Goal: Transaction & Acquisition: Purchase product/service

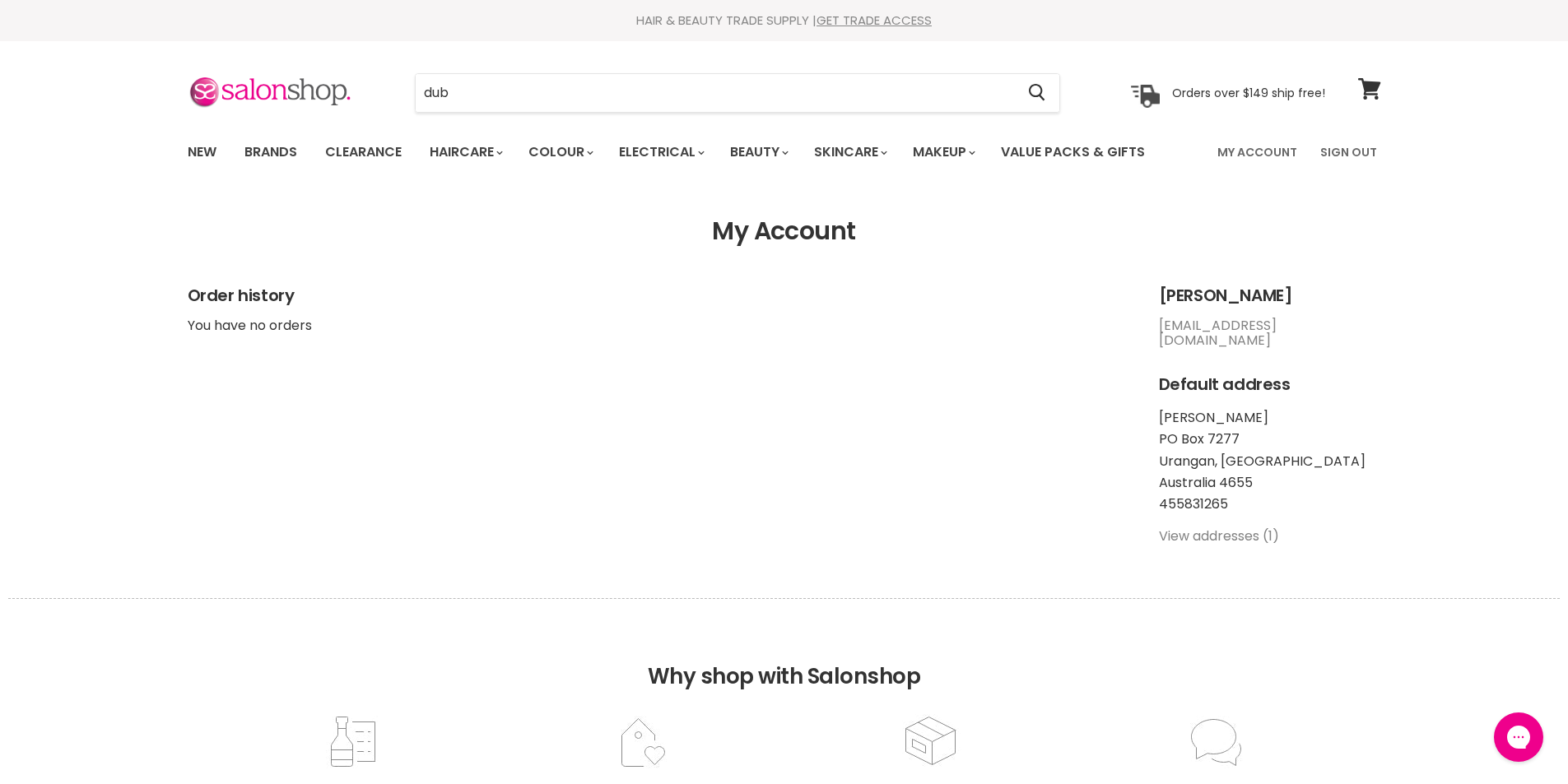
click at [1354, 147] on link "Sign Out" at bounding box center [1349, 152] width 76 height 34
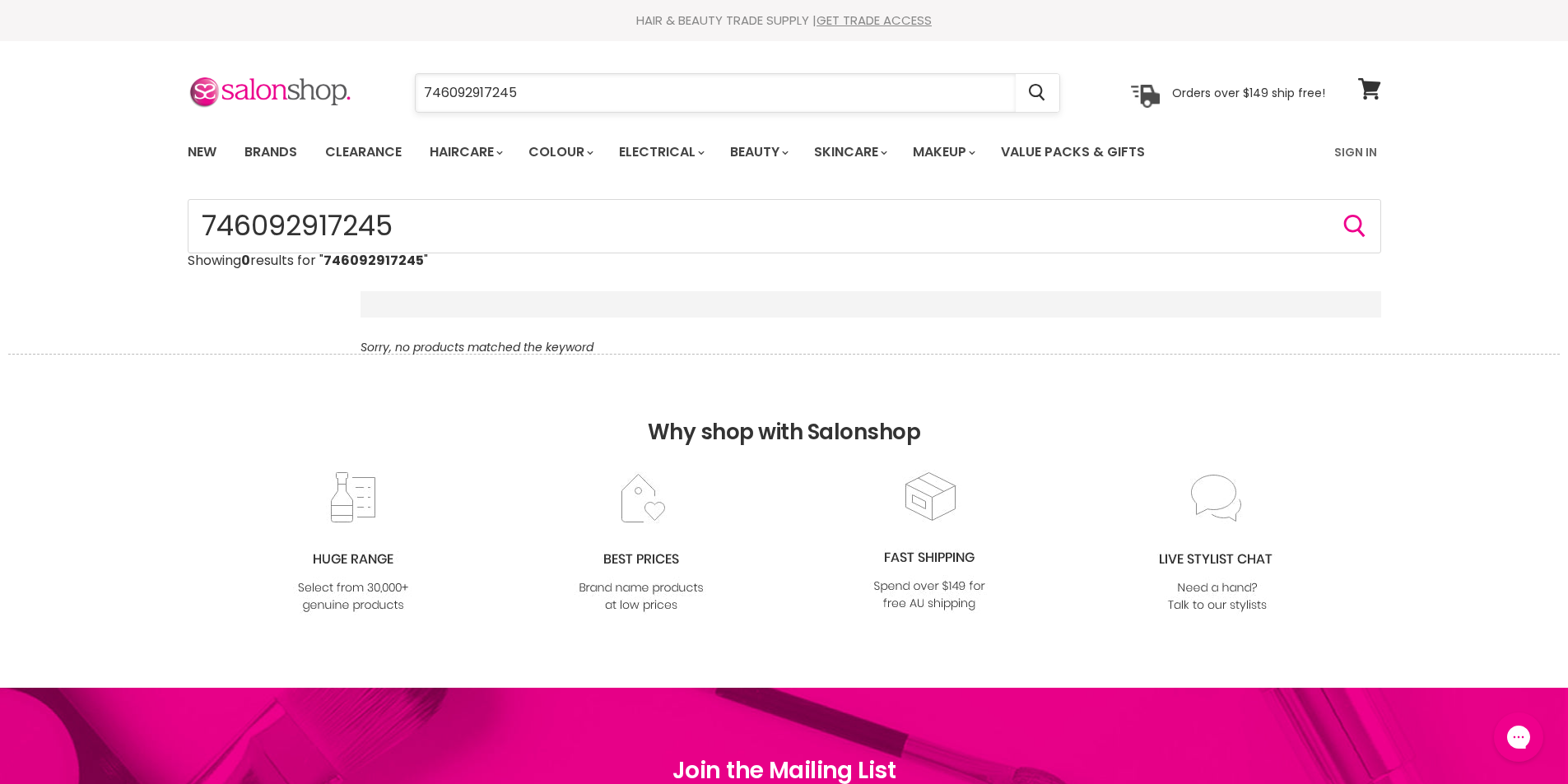
drag, startPoint x: 0, startPoint y: 0, endPoint x: 530, endPoint y: 92, distance: 537.9
click at [530, 91] on input "746092917245" at bounding box center [716, 92] width 600 height 38
type input "7"
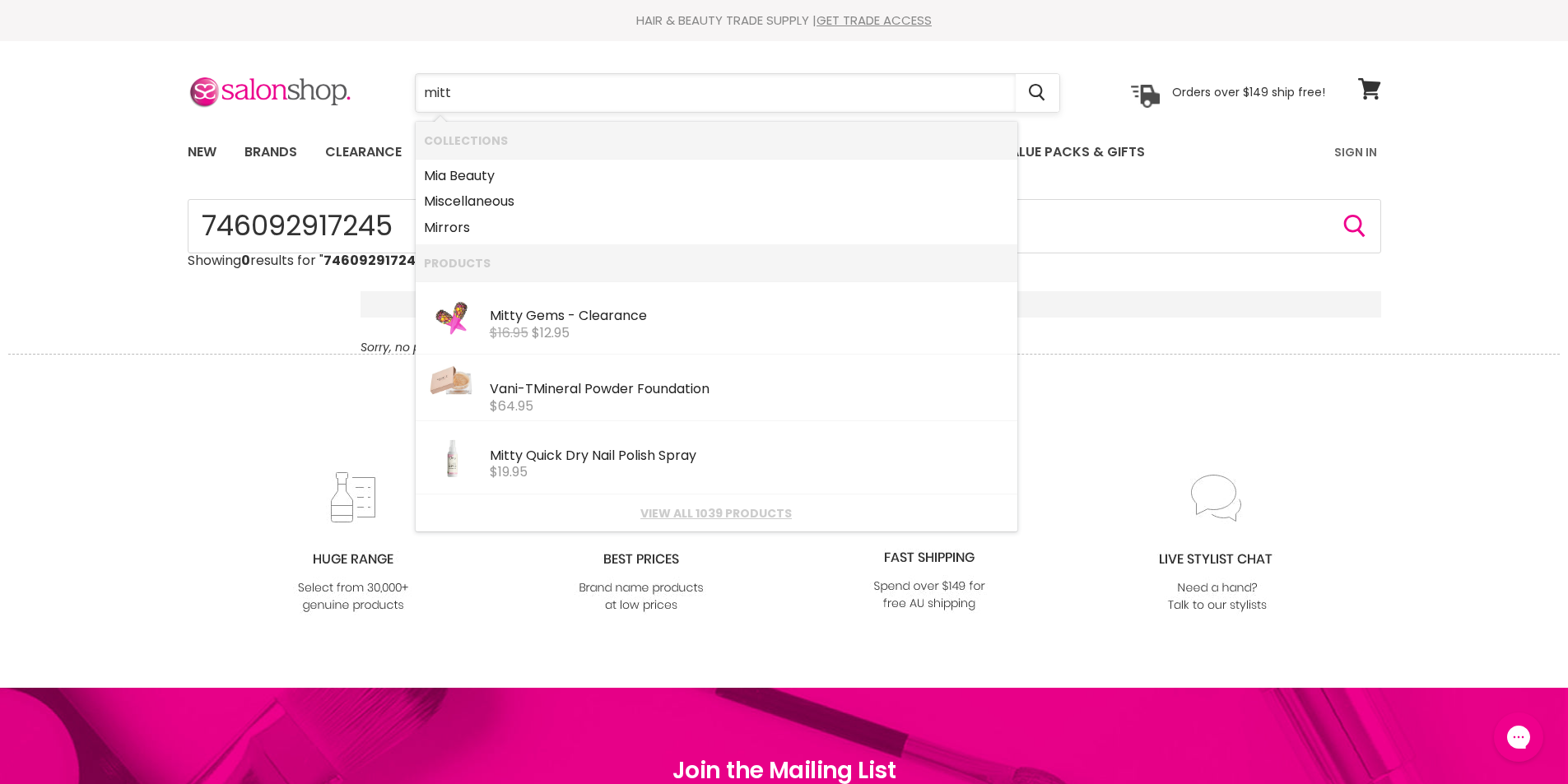
type input "mitty"
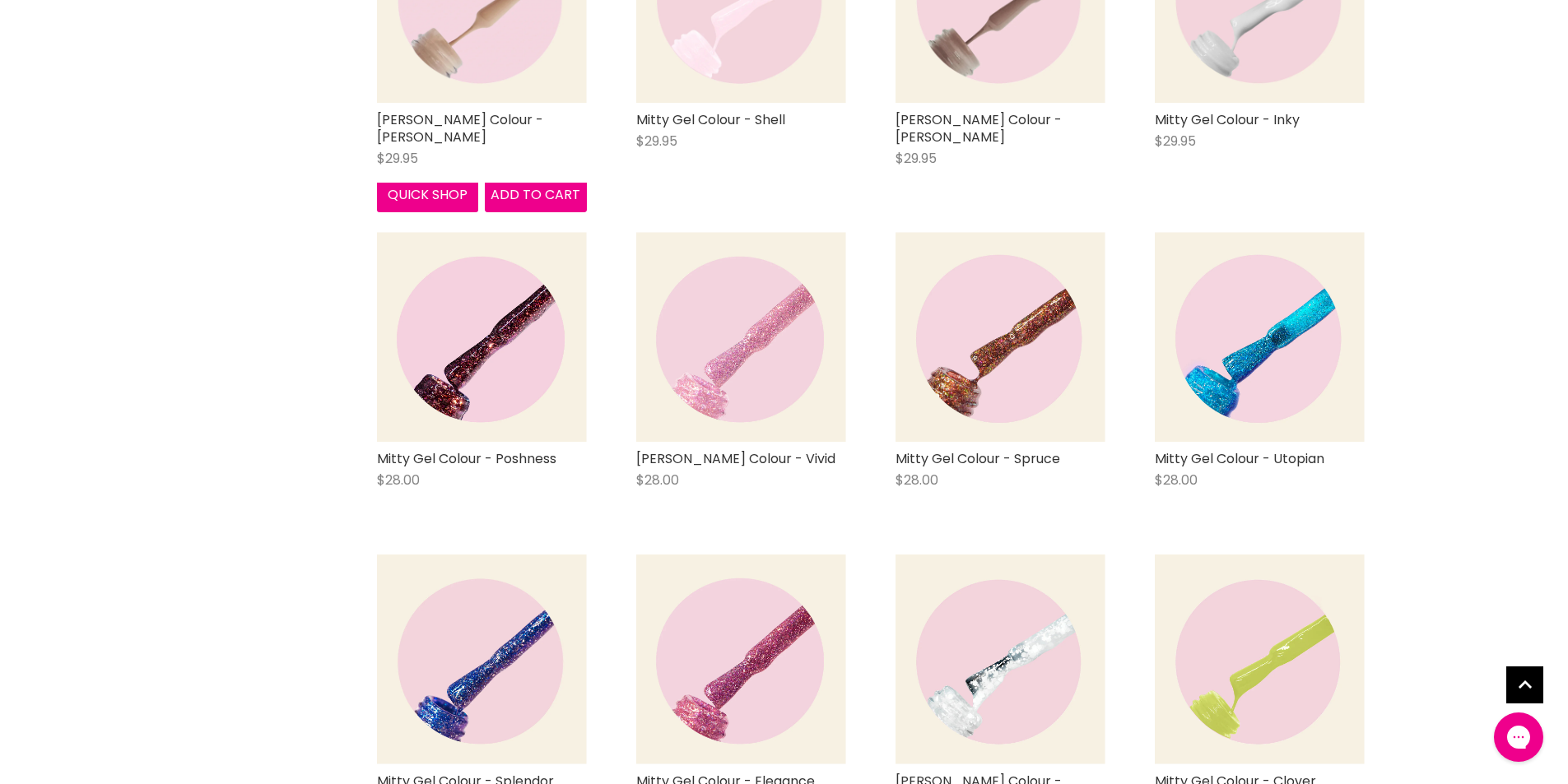
scroll to position [1758, 0]
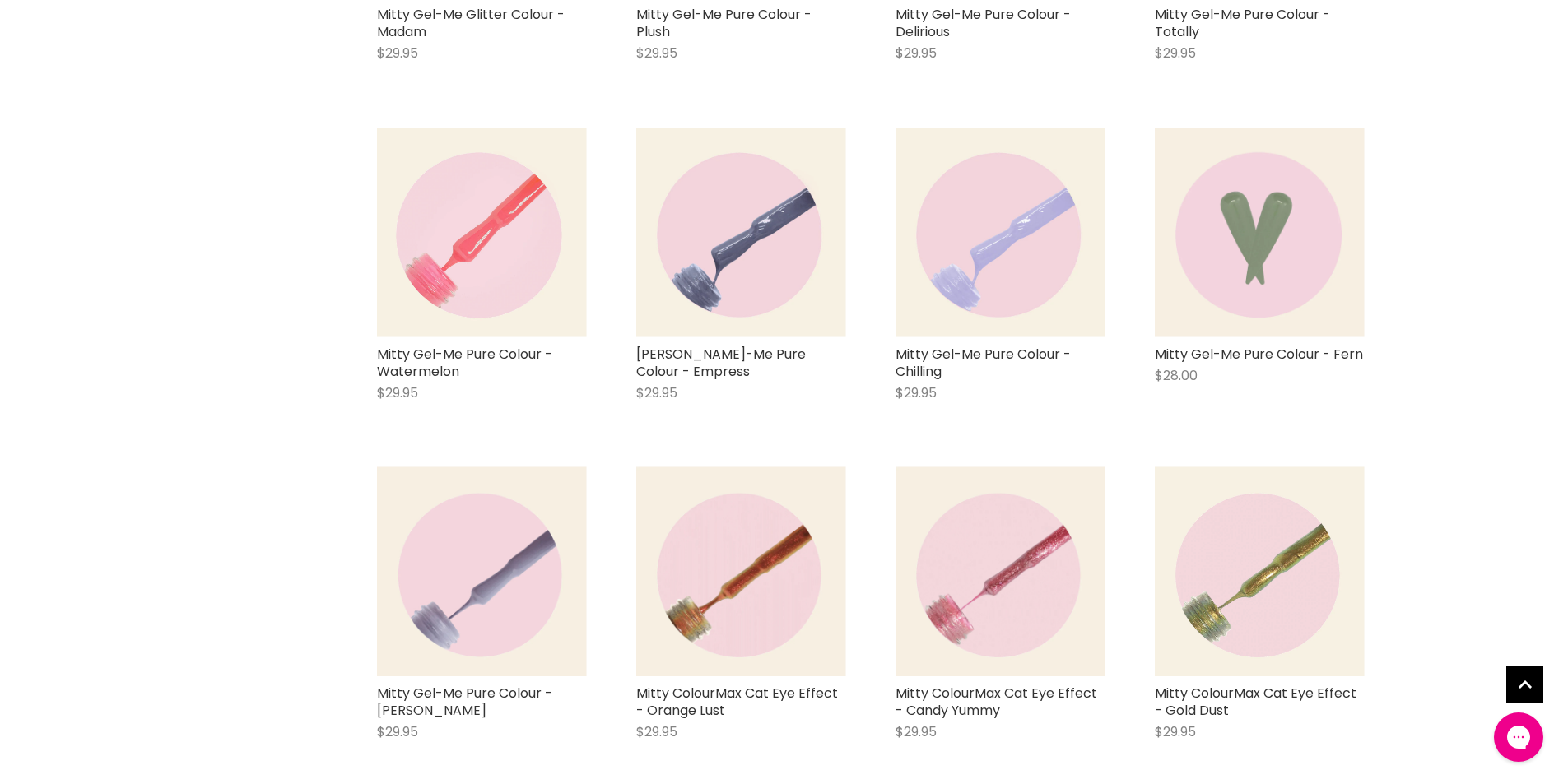
scroll to position [8314, 0]
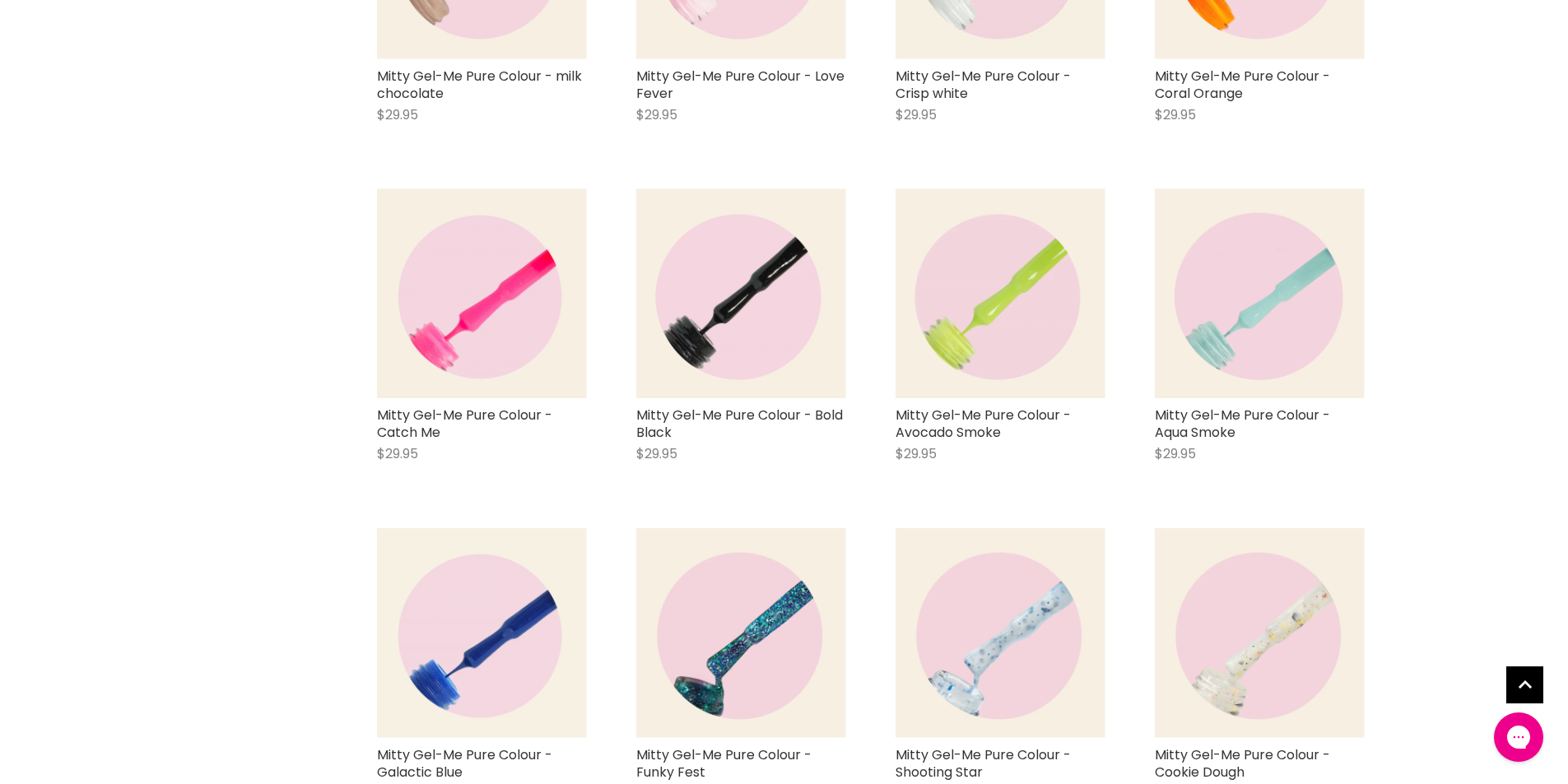
scroll to position [10207, 0]
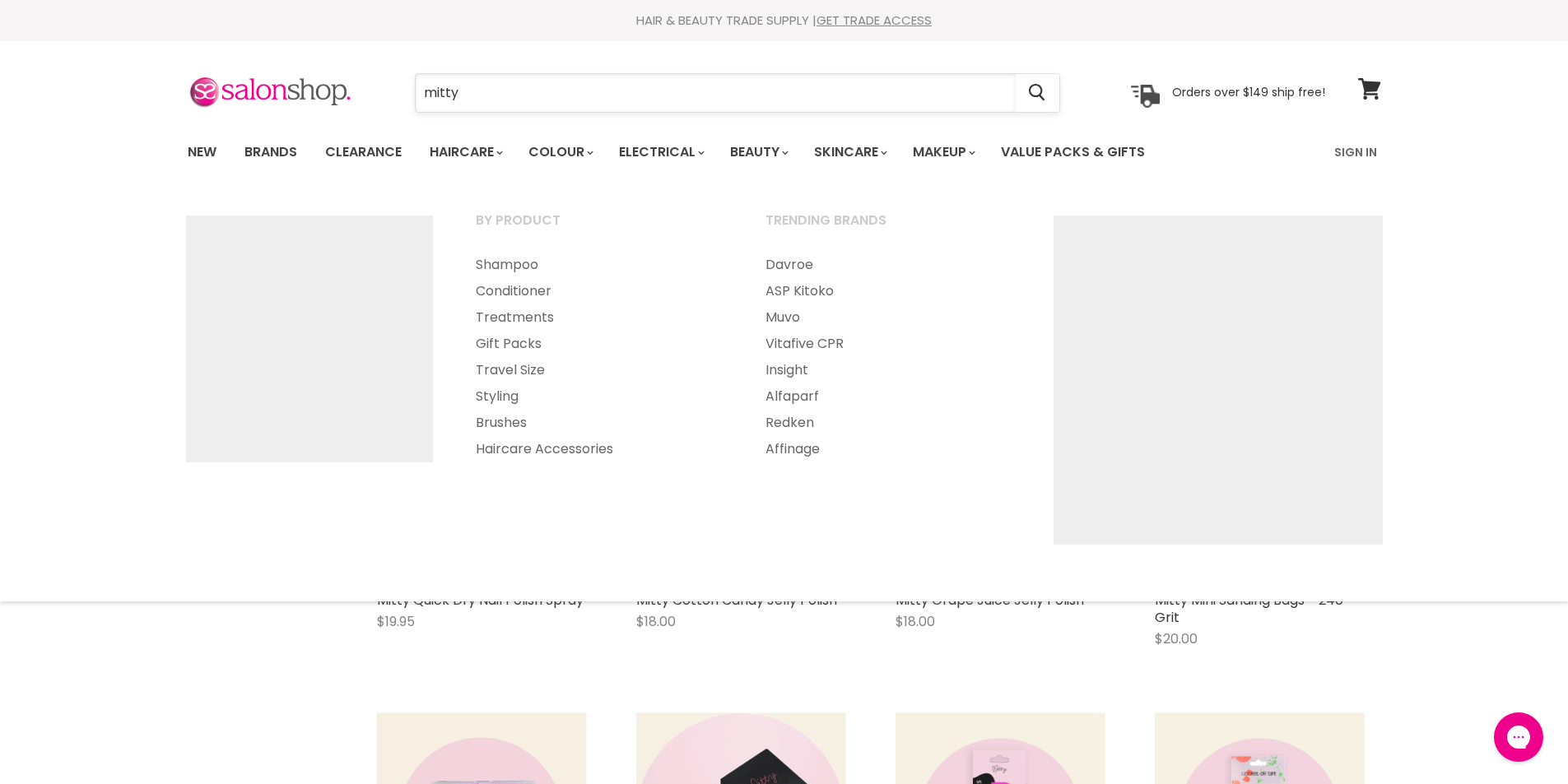
click at [475, 95] on input "mitty" at bounding box center [716, 92] width 600 height 38
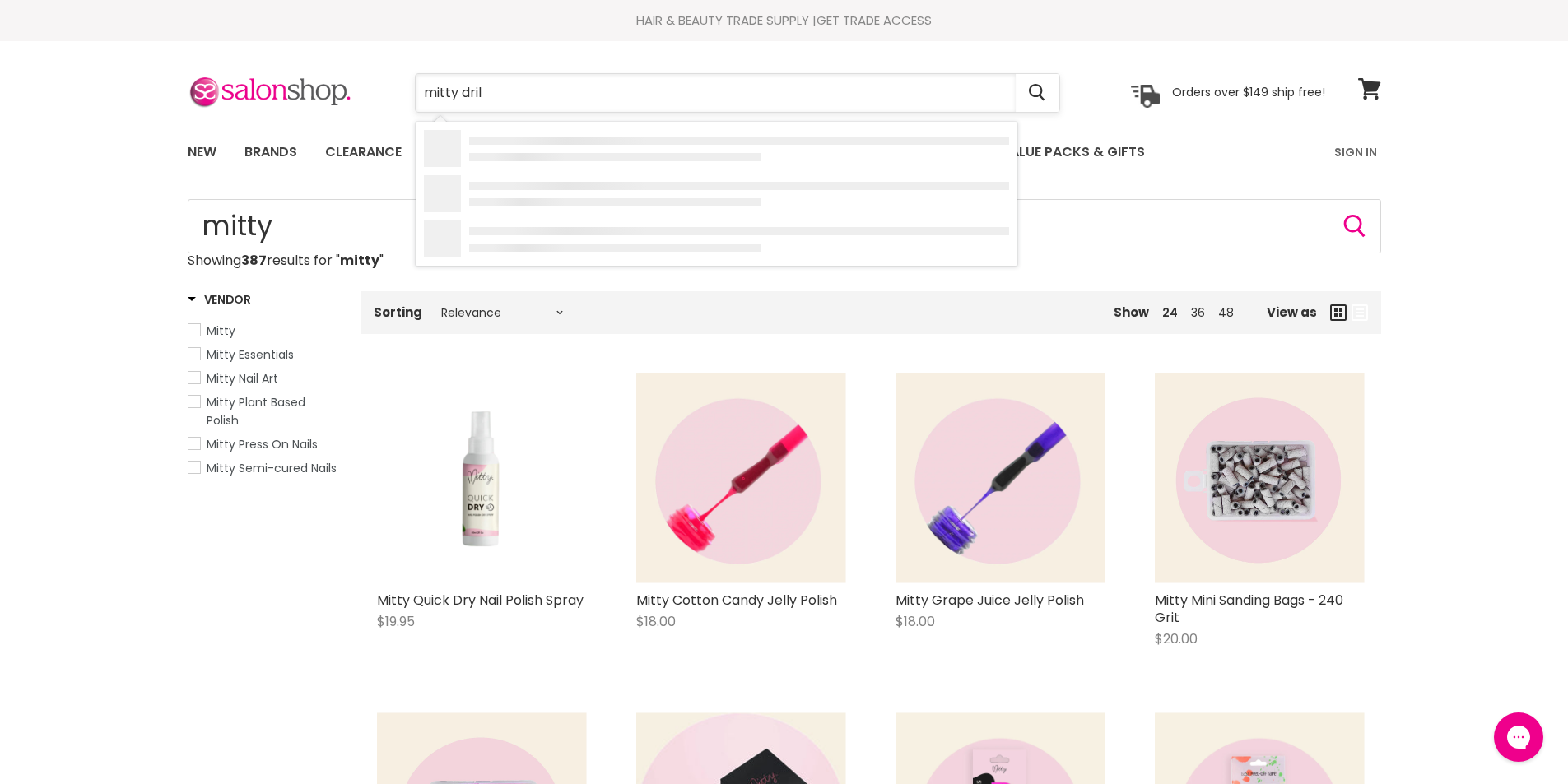
type input "mitty drill"
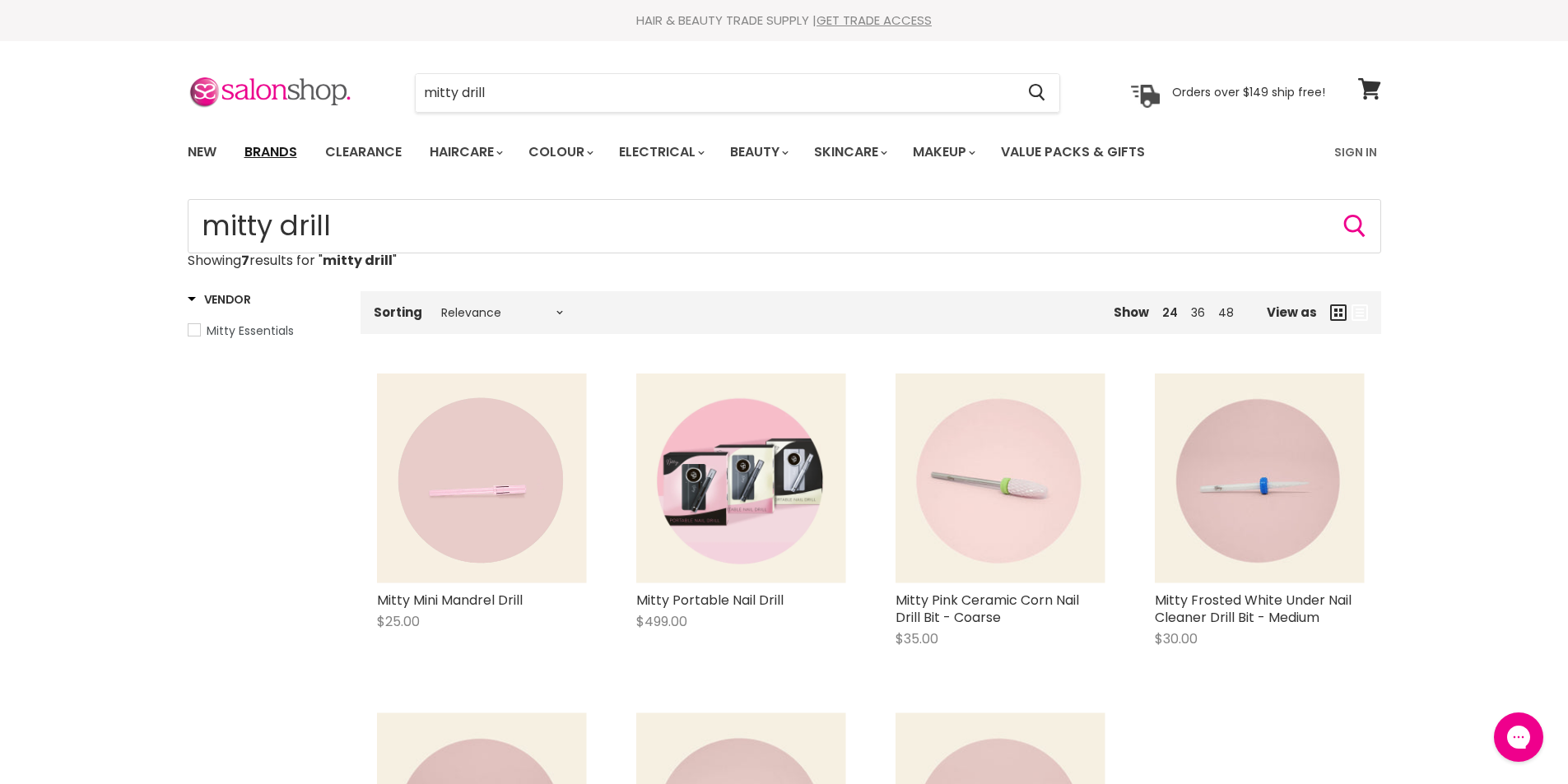
click at [280, 152] on link "Brands" at bounding box center [270, 152] width 77 height 34
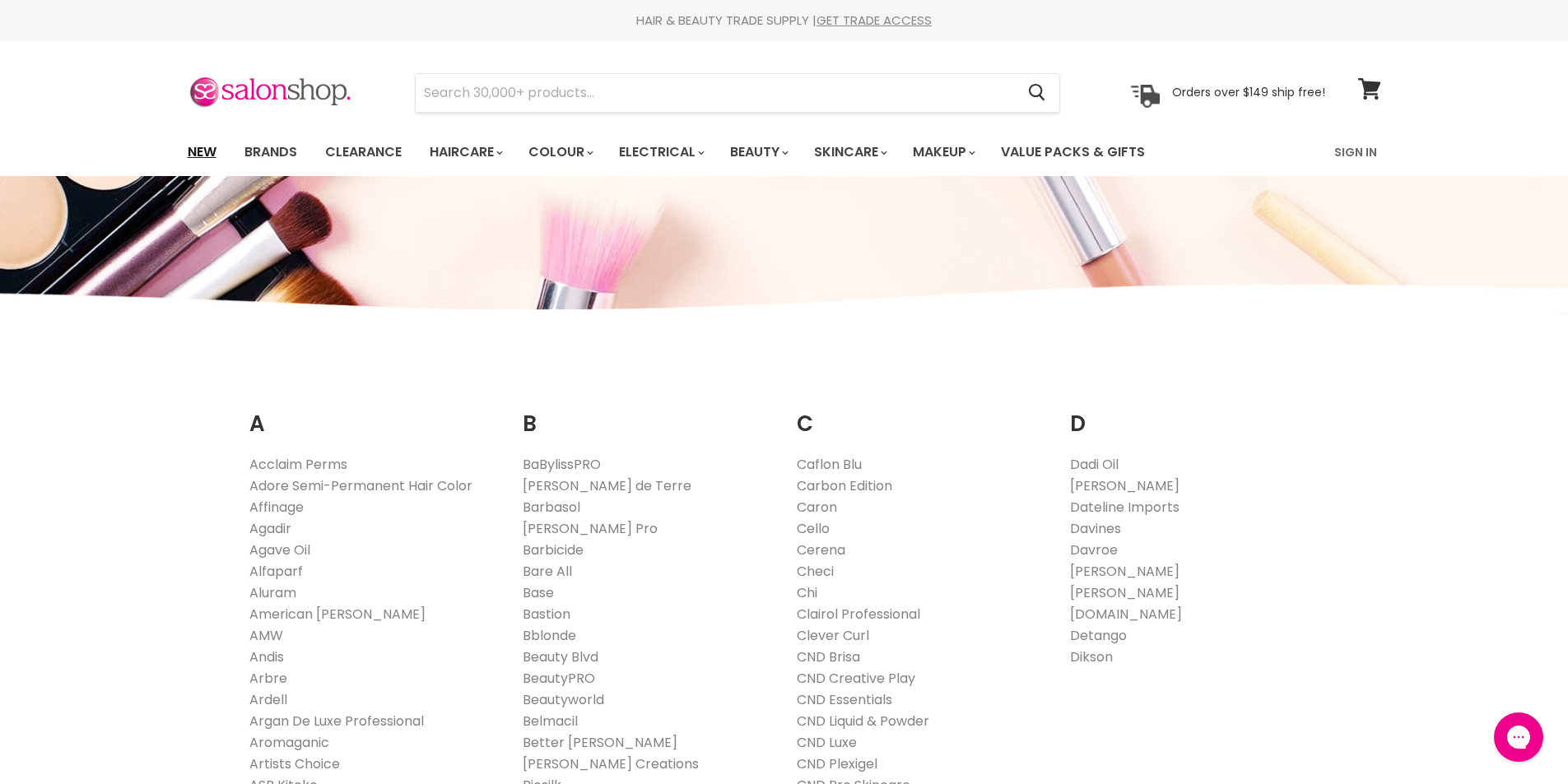
click at [191, 142] on link "New" at bounding box center [201, 152] width 53 height 34
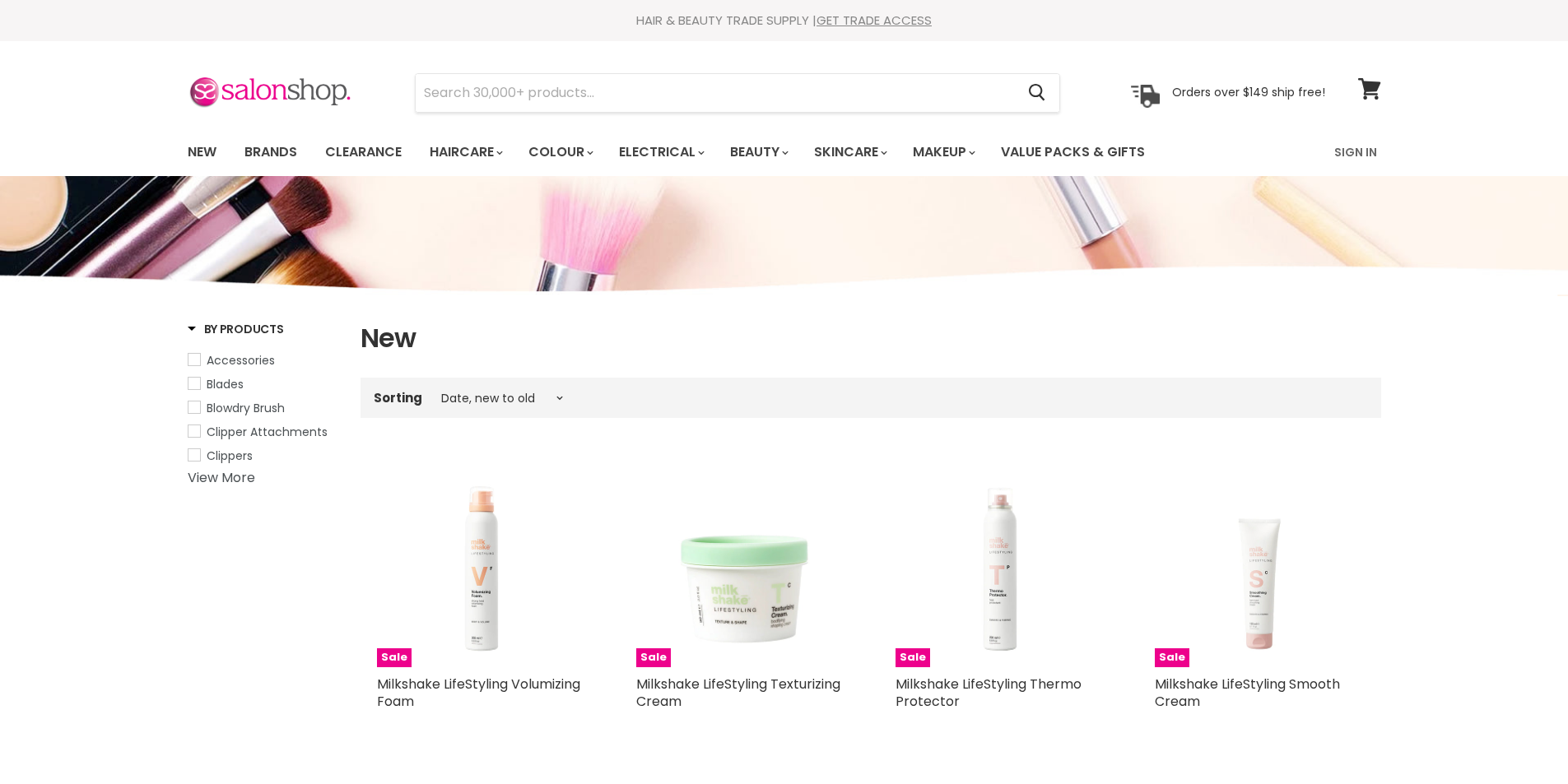
select select "created-descending"
click at [550, 94] on input "Search" at bounding box center [716, 92] width 600 height 38
type input "je"
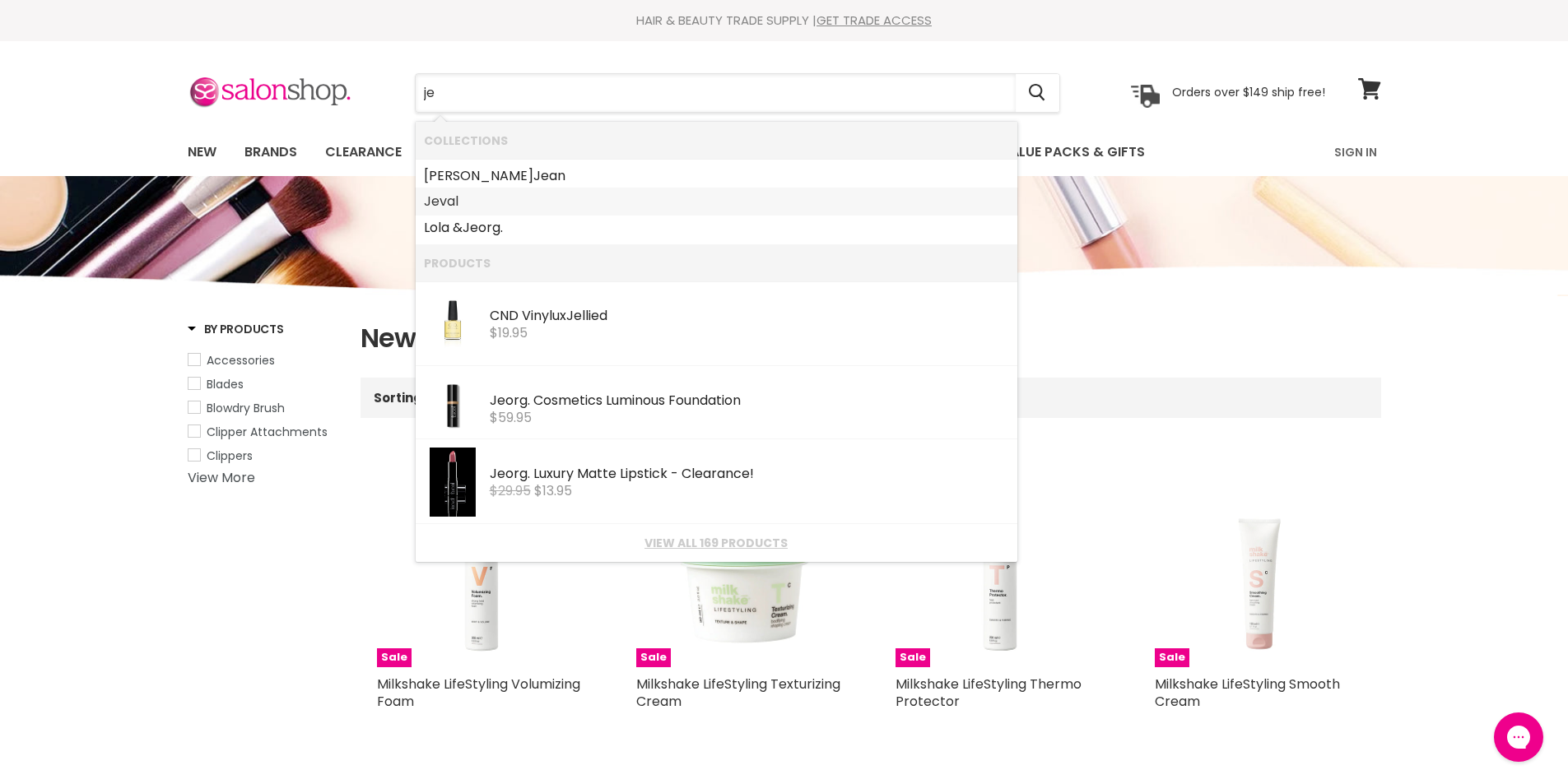
click at [440, 201] on link "Je val" at bounding box center [717, 201] width 585 height 26
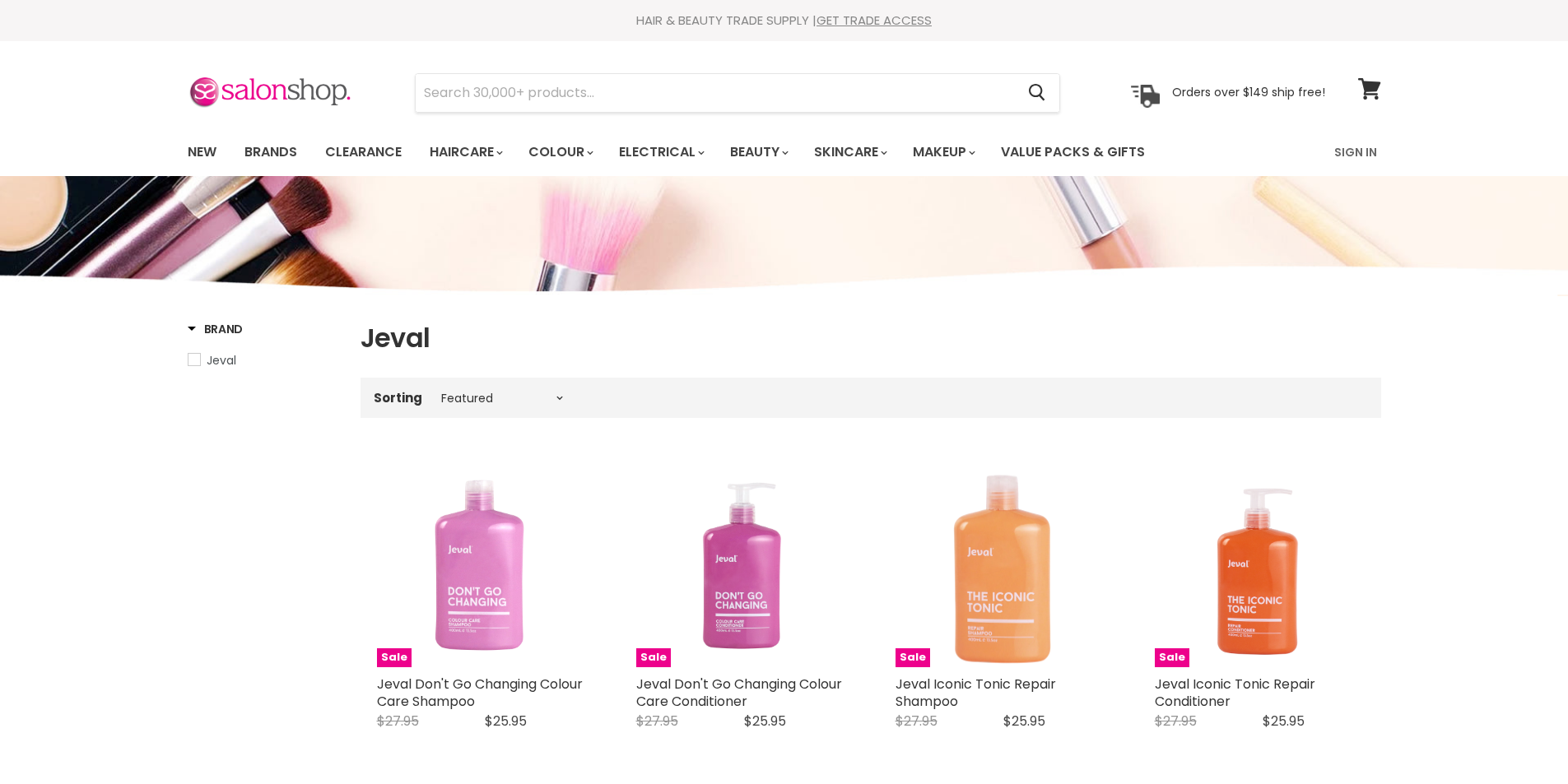
select select "manual"
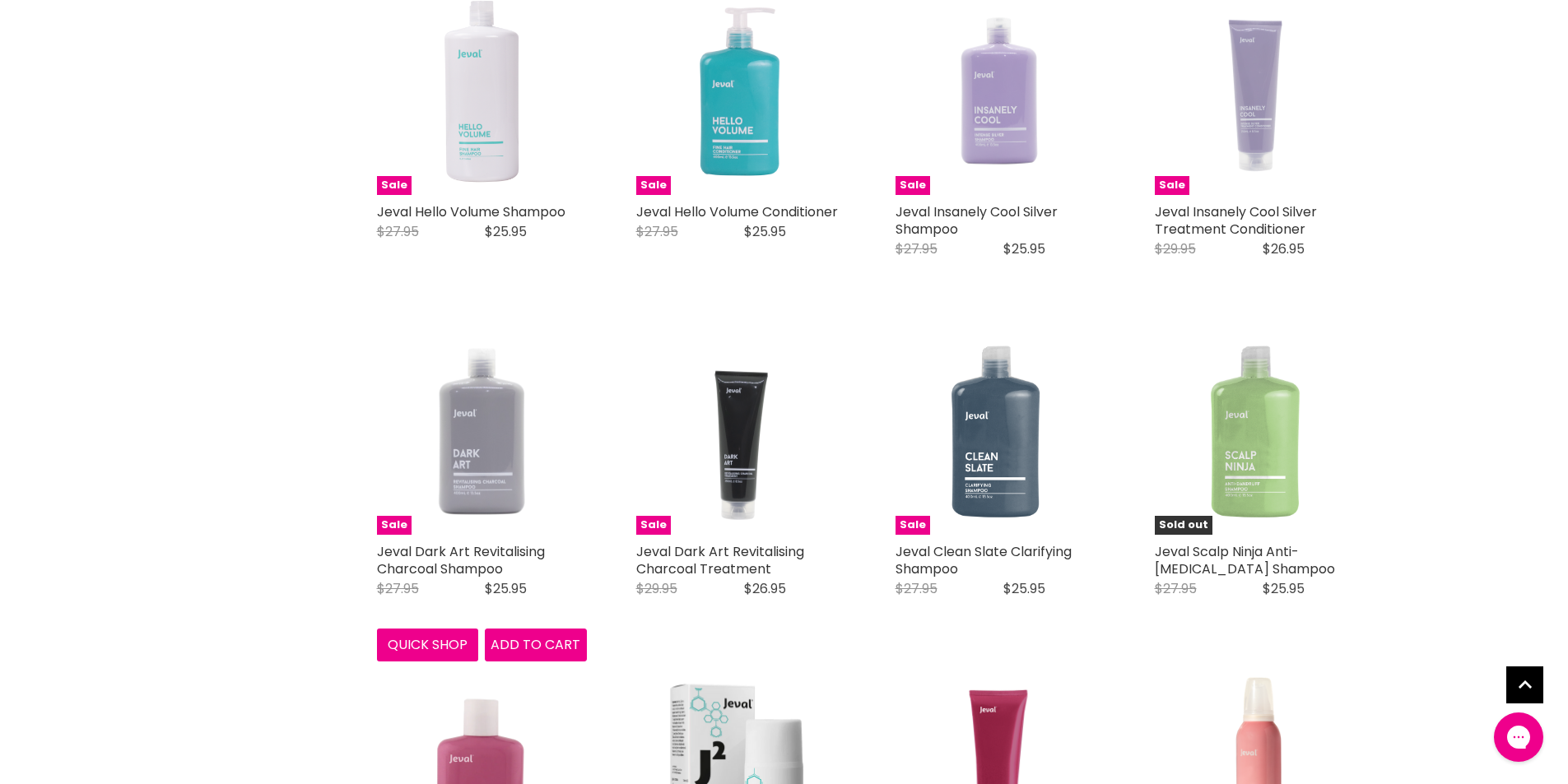
scroll to position [1399, 0]
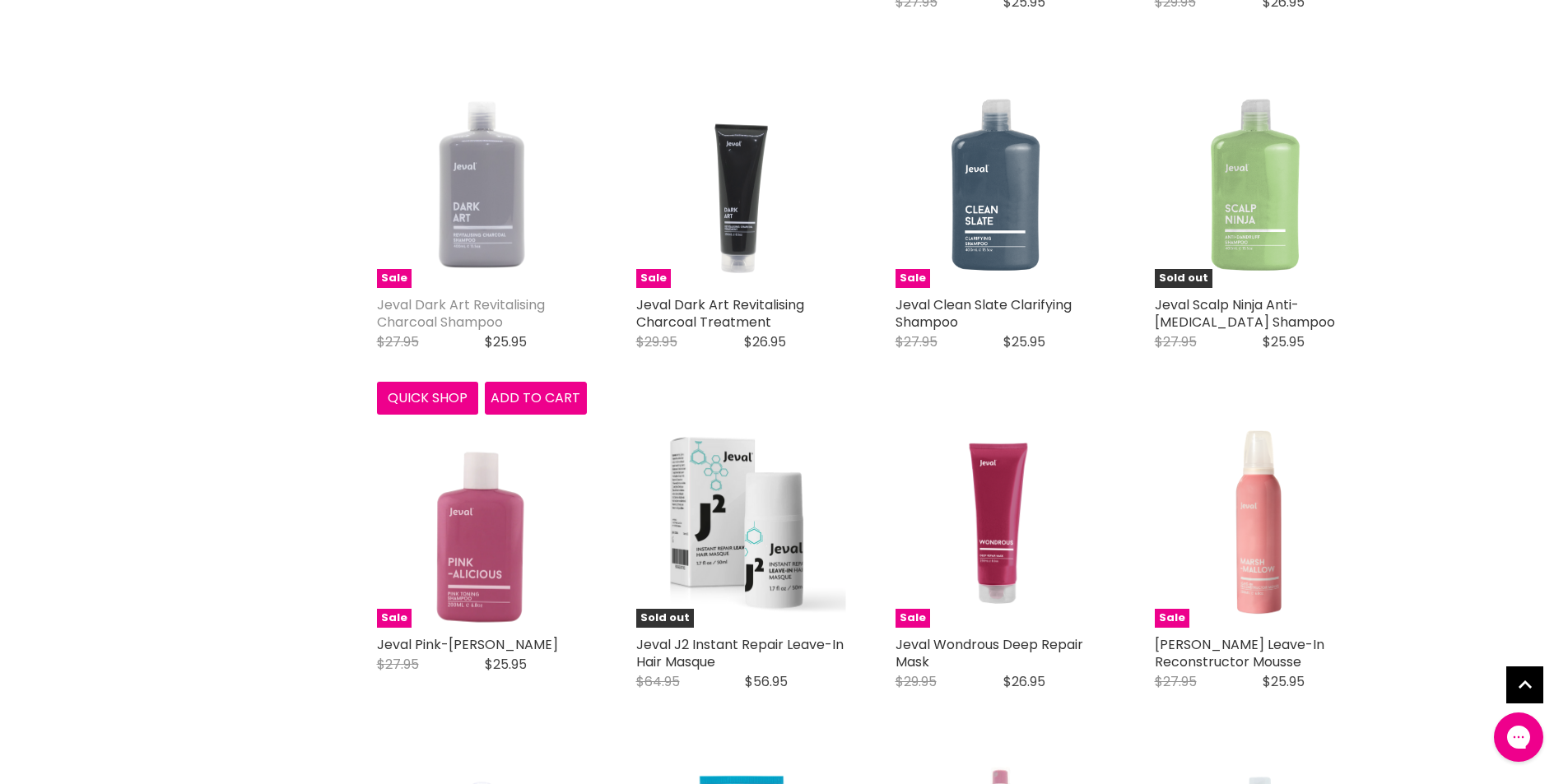
click at [408, 310] on link "Jeval Dark Art Revitalising Charcoal Shampoo" at bounding box center [461, 313] width 168 height 36
